Goal: Transaction & Acquisition: Purchase product/service

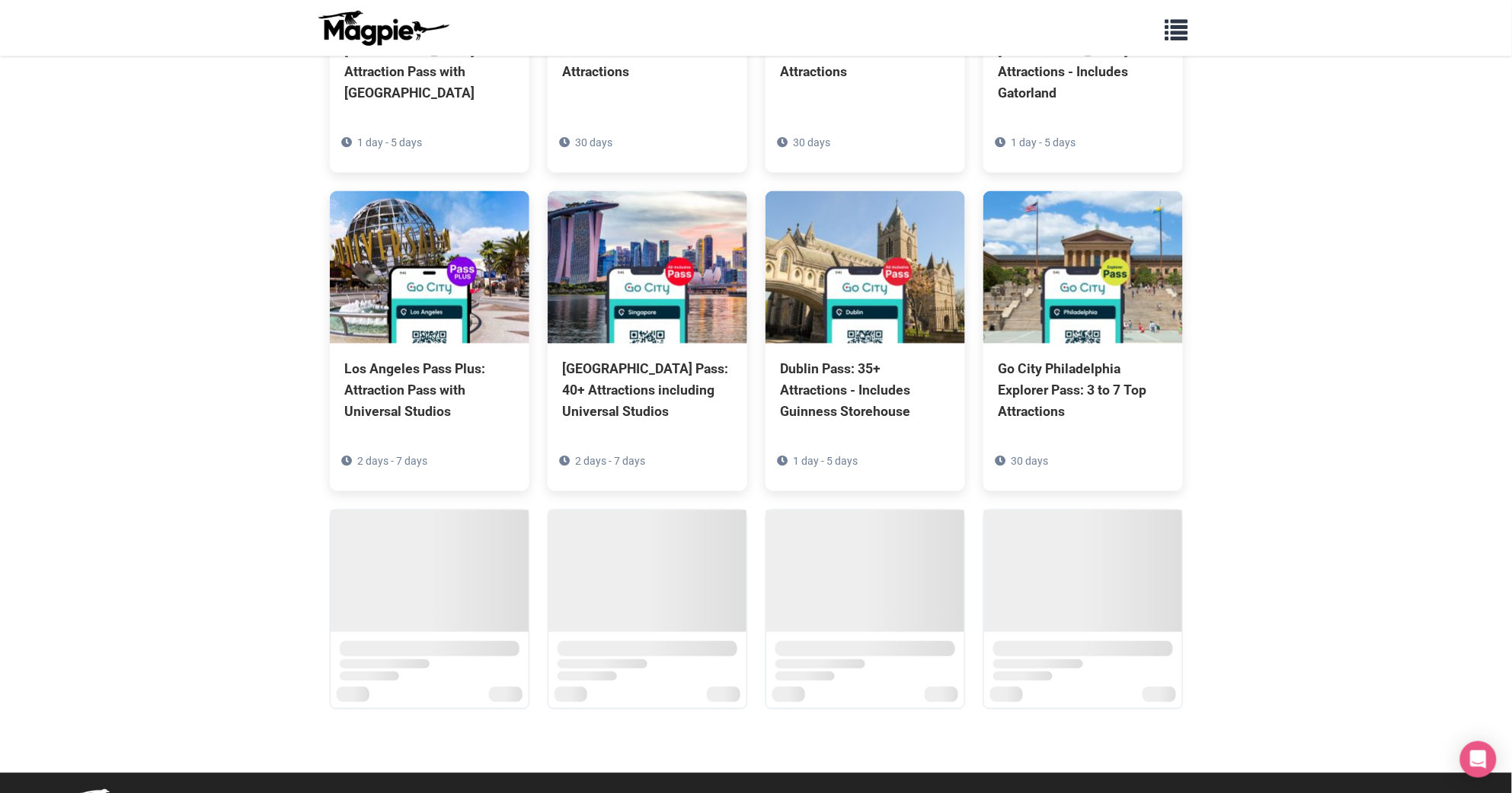
scroll to position [745, 0]
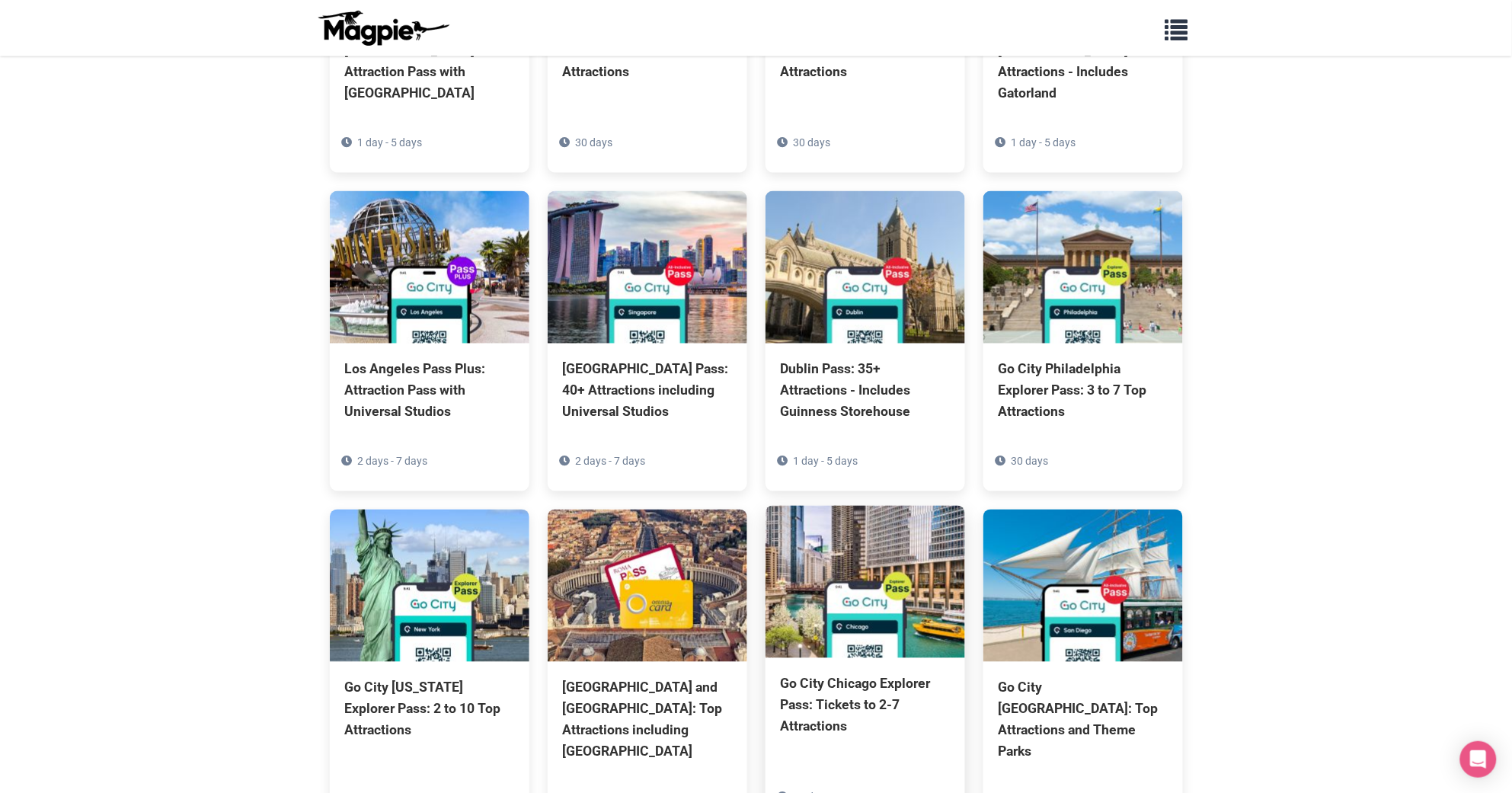
click at [926, 600] on img at bounding box center [865, 582] width 200 height 153
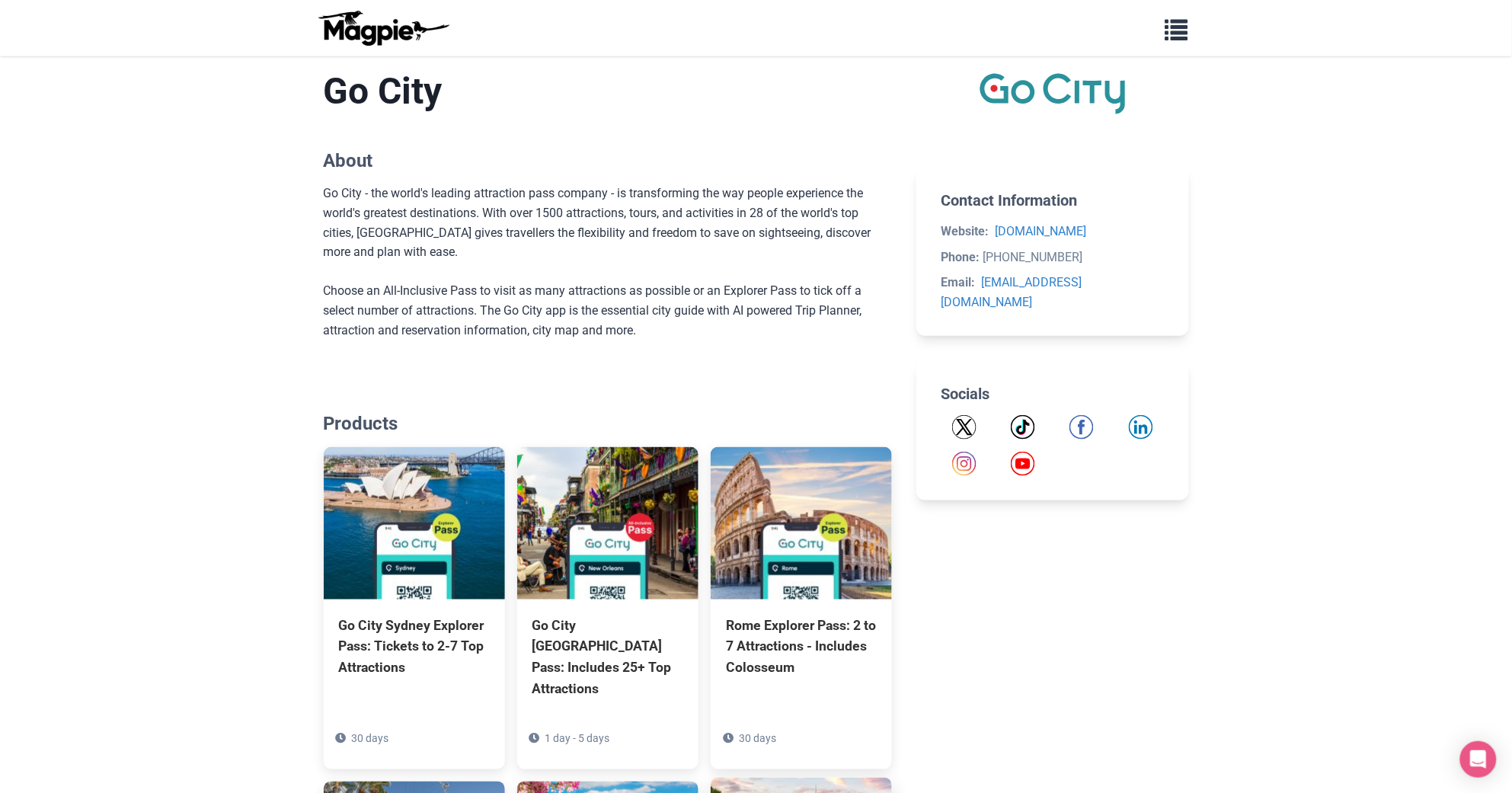
scroll to position [389, 0]
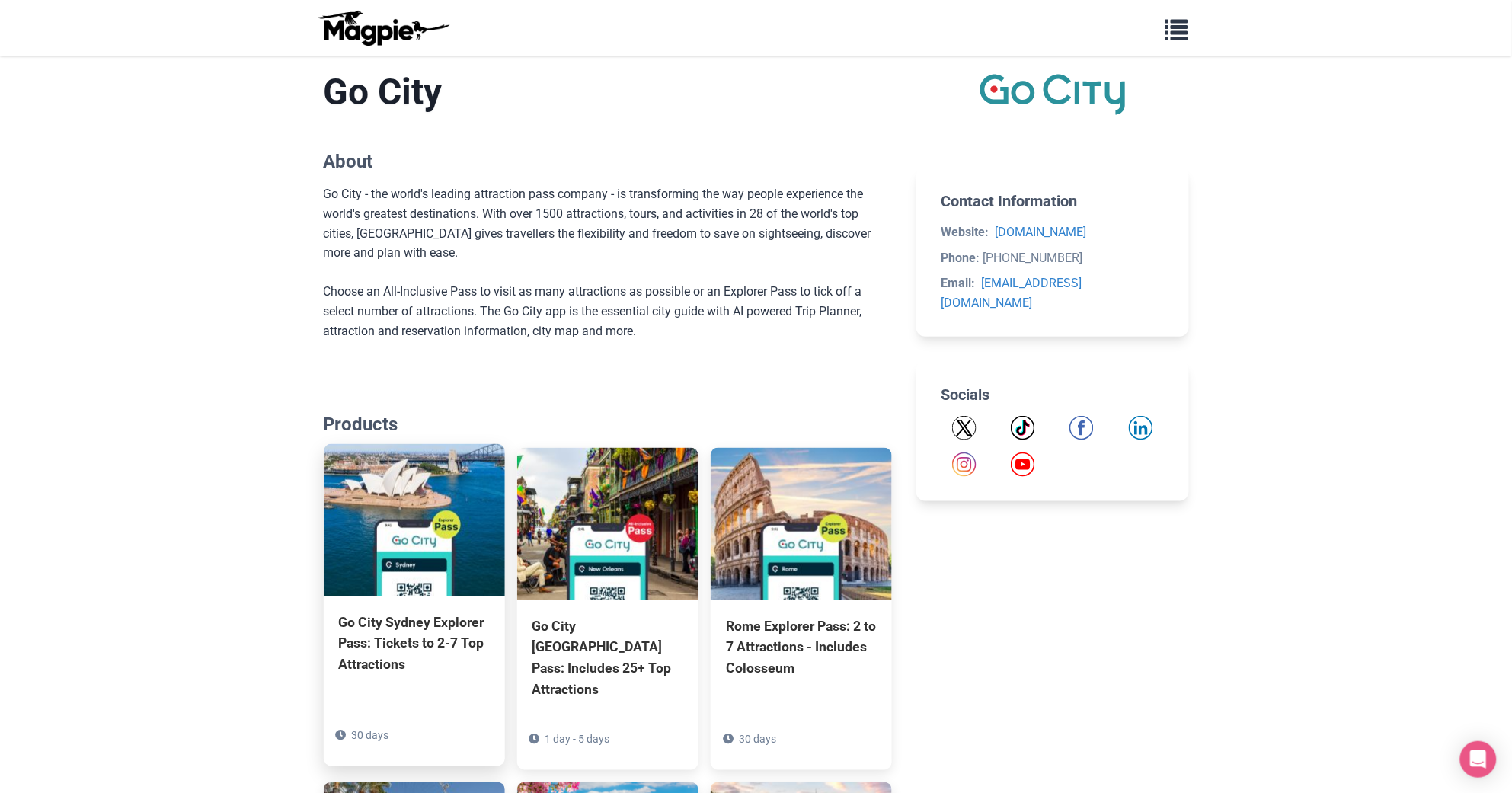
click at [429, 509] on img at bounding box center [413, 520] width 181 height 153
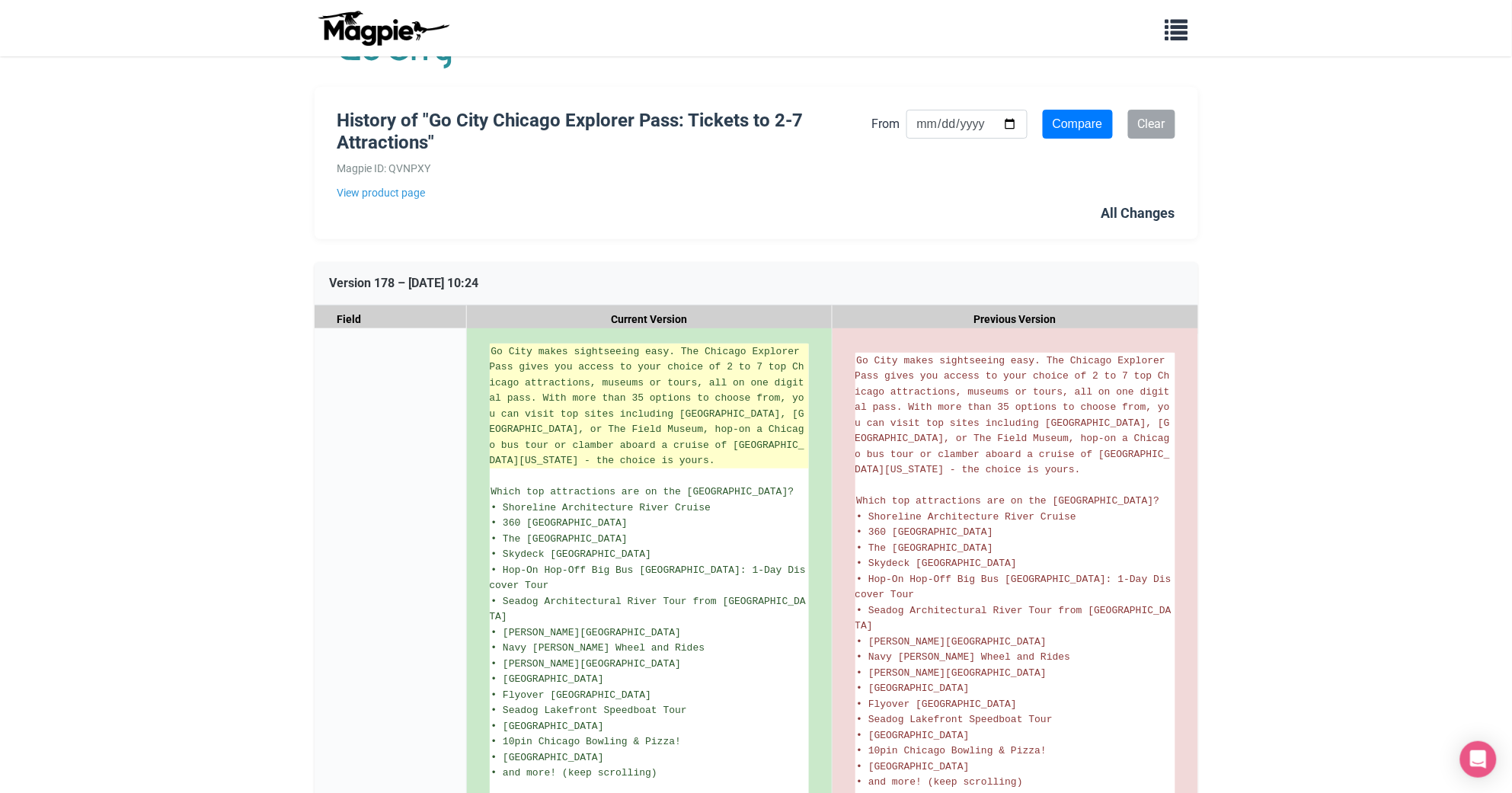
scroll to position [37, 0]
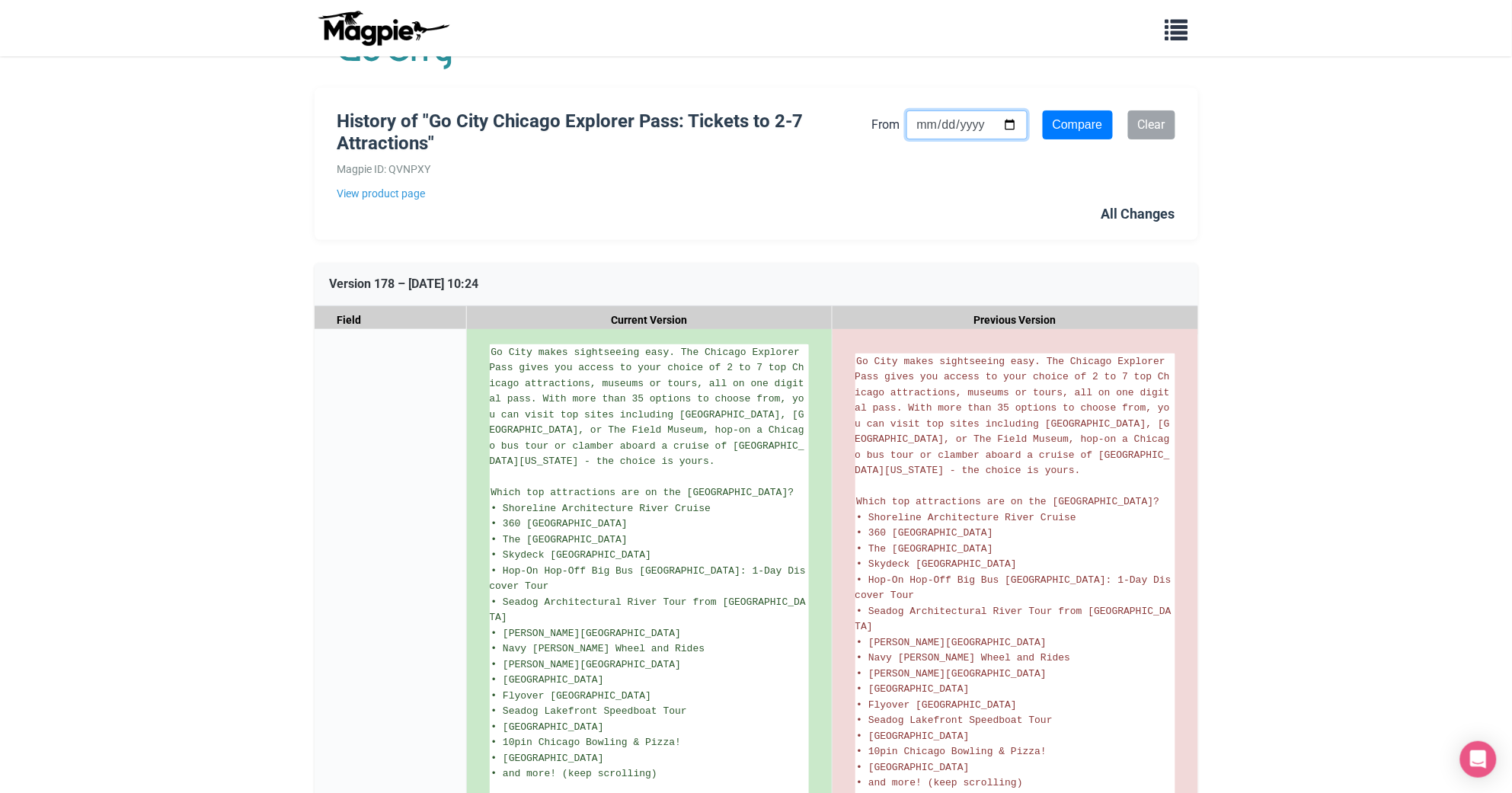
click at [1015, 116] on input "From" at bounding box center [966, 125] width 121 height 29
type input "[DATE]"
click at [1073, 120] on input "Compare" at bounding box center [1078, 125] width 70 height 29
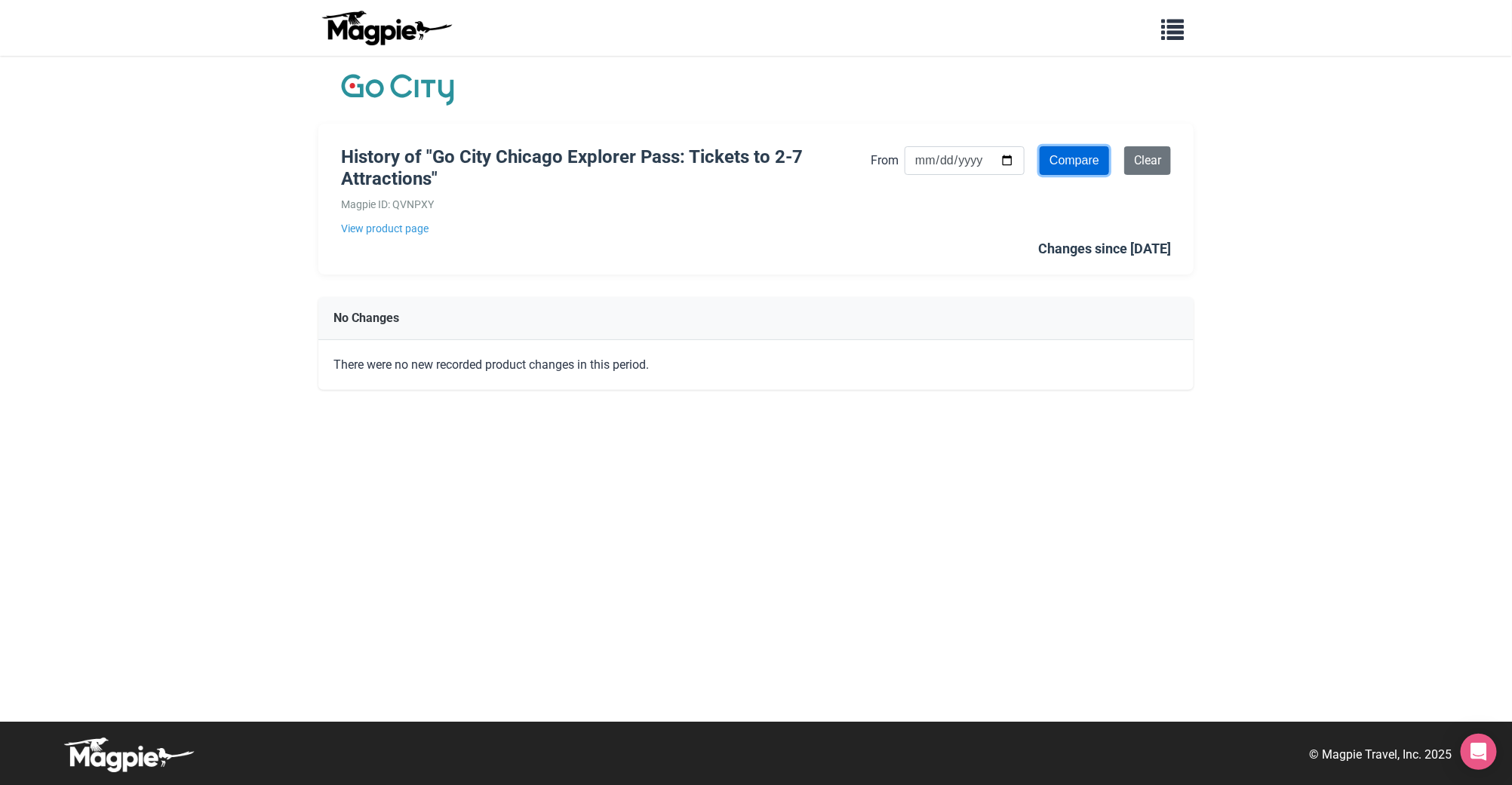
click at [1071, 168] on input "Compare" at bounding box center [1074, 161] width 70 height 29
click at [1017, 161] on input "[DATE]" at bounding box center [964, 161] width 120 height 29
click at [1014, 160] on input "[DATE]" at bounding box center [964, 161] width 120 height 29
click at [823, 169] on h1 "History of "Go City Chicago Explorer Pass: Tickets to 2-7 Attractions"" at bounding box center [605, 168] width 530 height 44
